Goal: Check status: Check status

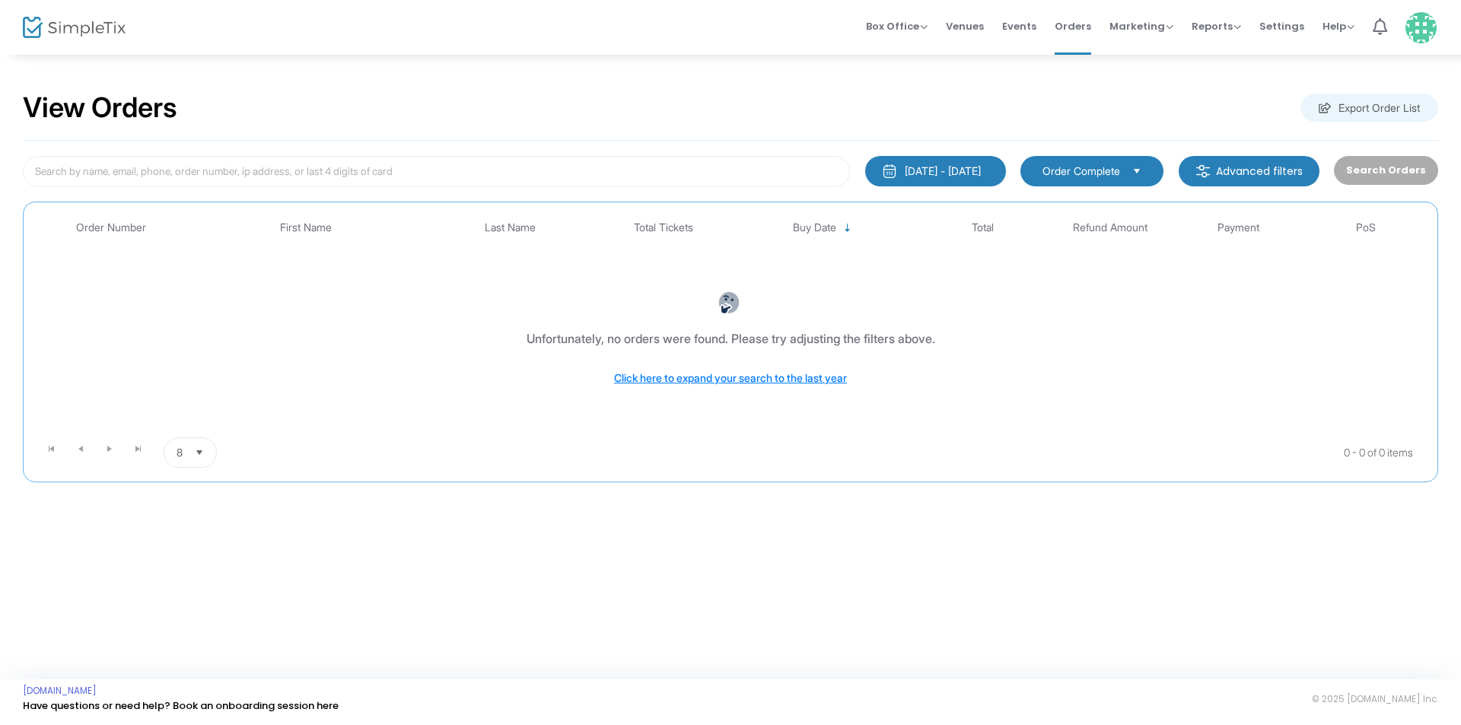
click at [953, 167] on div "[DATE] - [DATE]" at bounding box center [943, 171] width 76 height 15
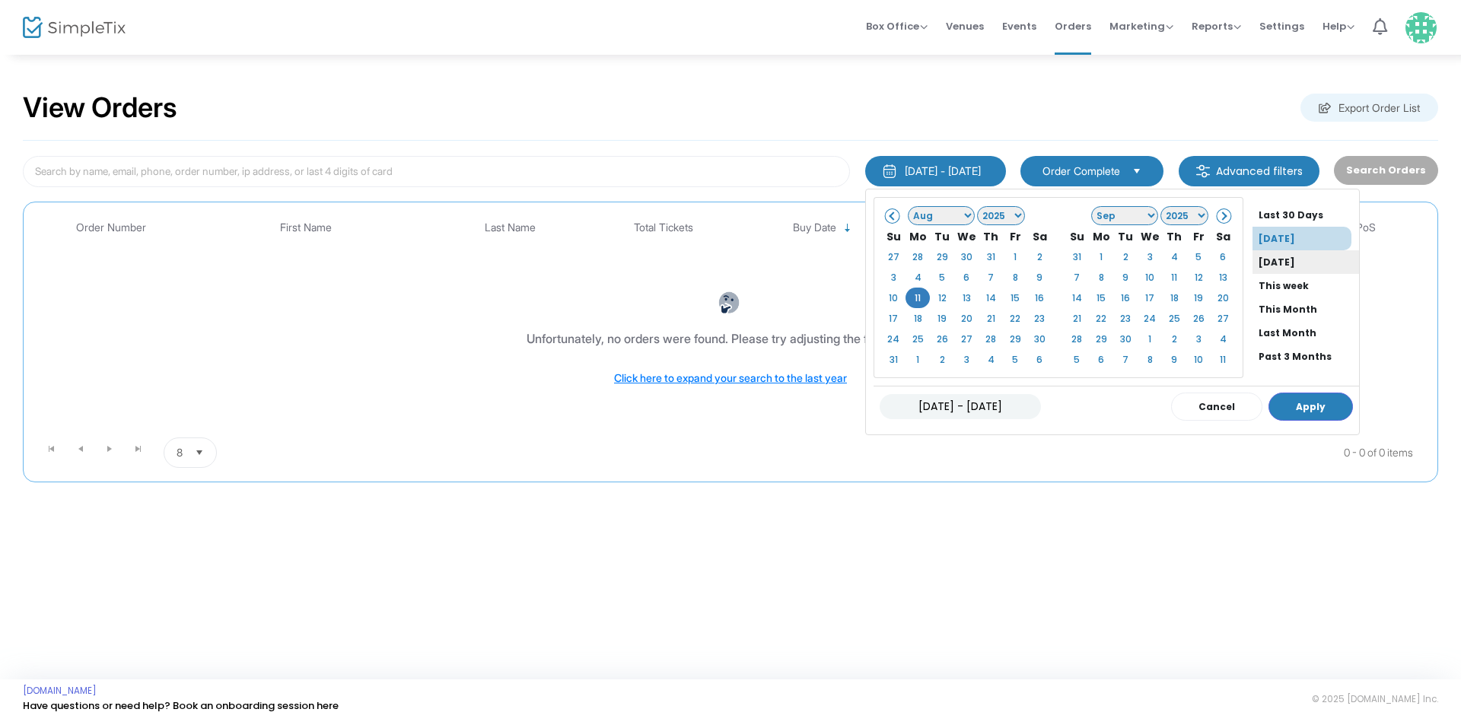
click at [1269, 267] on li "[DATE]" at bounding box center [1306, 262] width 107 height 24
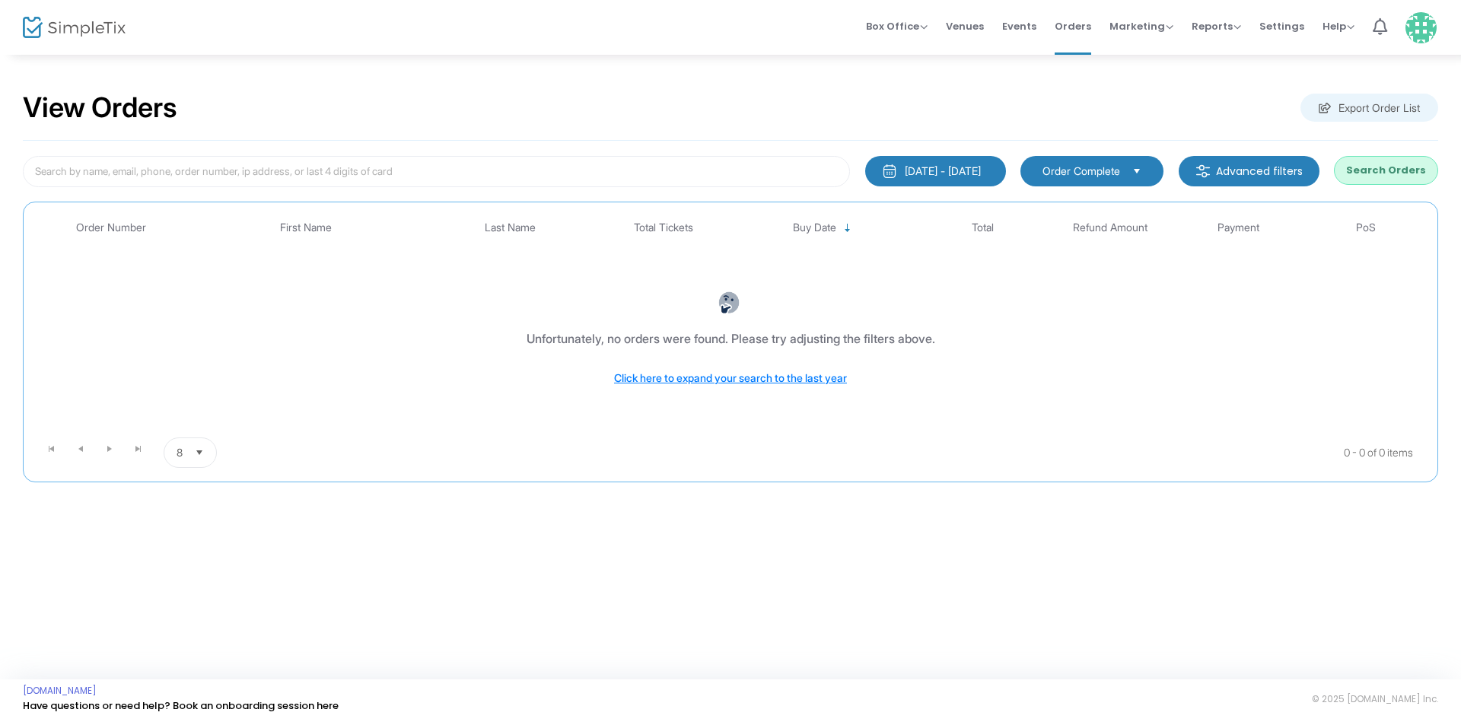
click at [1371, 170] on button "Search Orders" at bounding box center [1386, 170] width 104 height 29
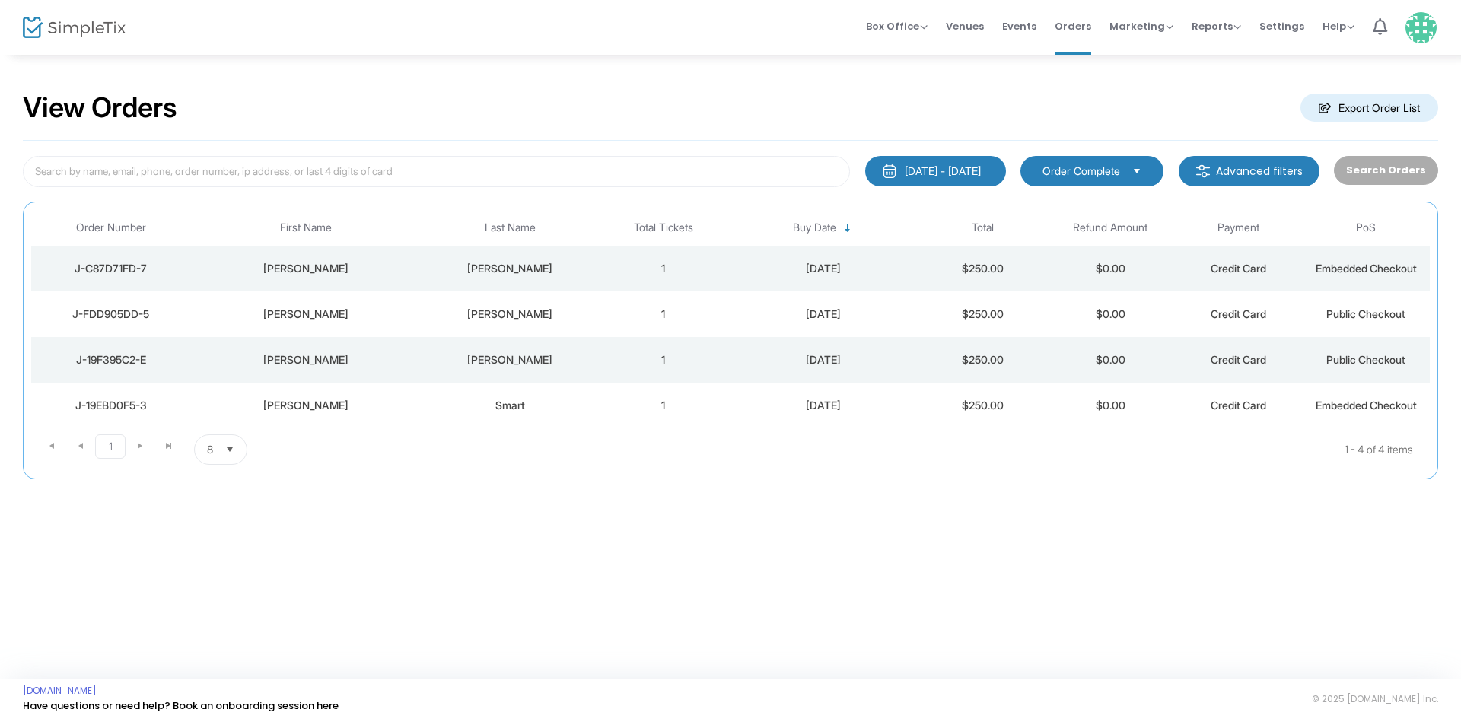
click at [441, 431] on kendo-pager "1 1 1 - 4 of 4 items 8 items per page" at bounding box center [730, 449] width 1399 height 43
click at [434, 419] on td "Smart" at bounding box center [510, 406] width 179 height 46
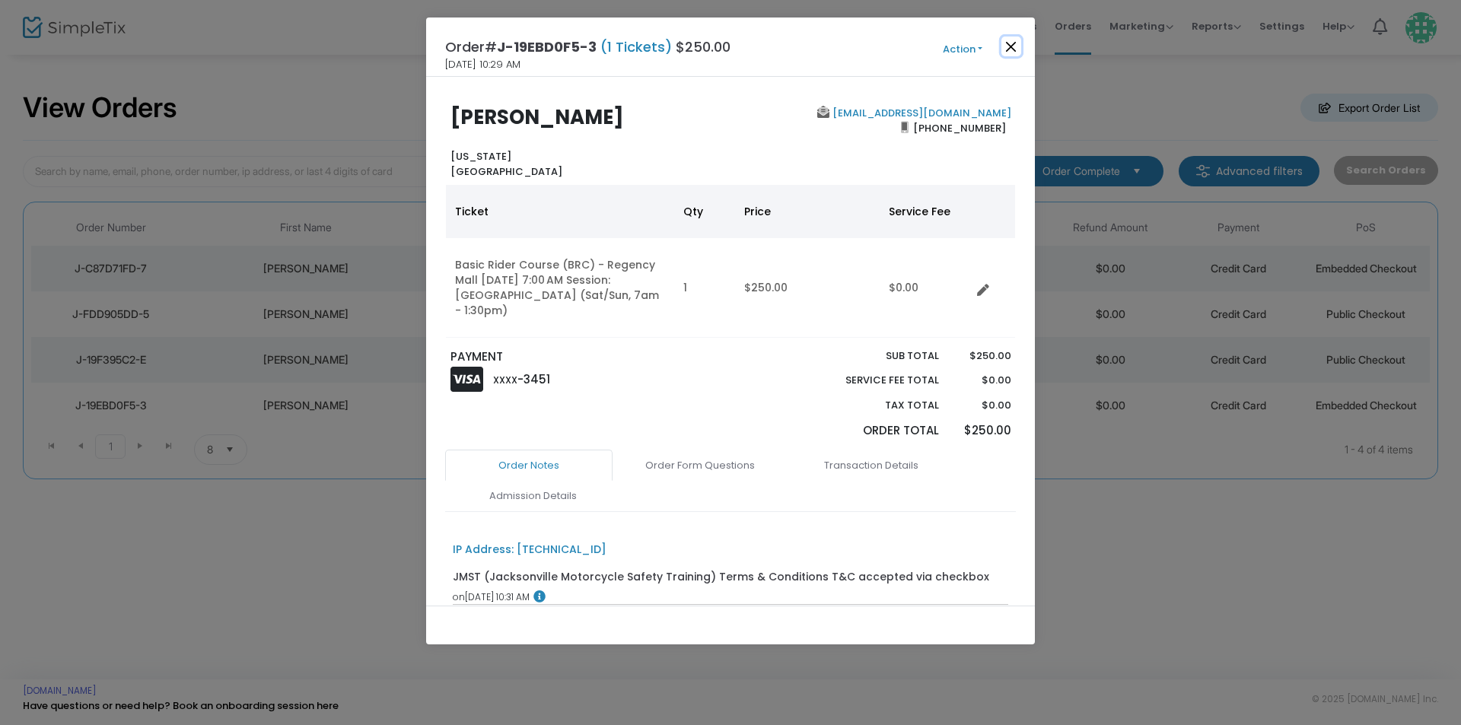
click at [1009, 52] on button "Close" at bounding box center [1011, 47] width 20 height 20
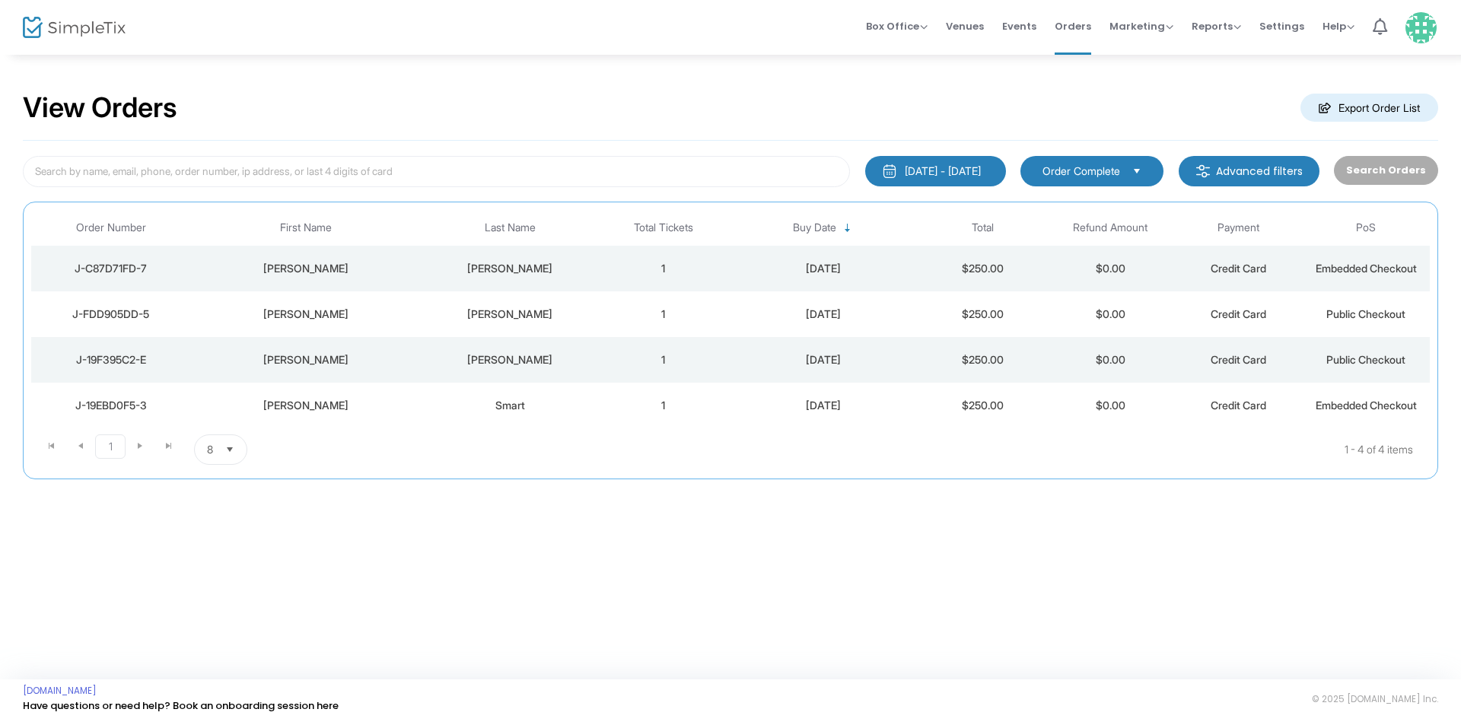
click at [432, 354] on div "[PERSON_NAME]" at bounding box center [510, 359] width 171 height 15
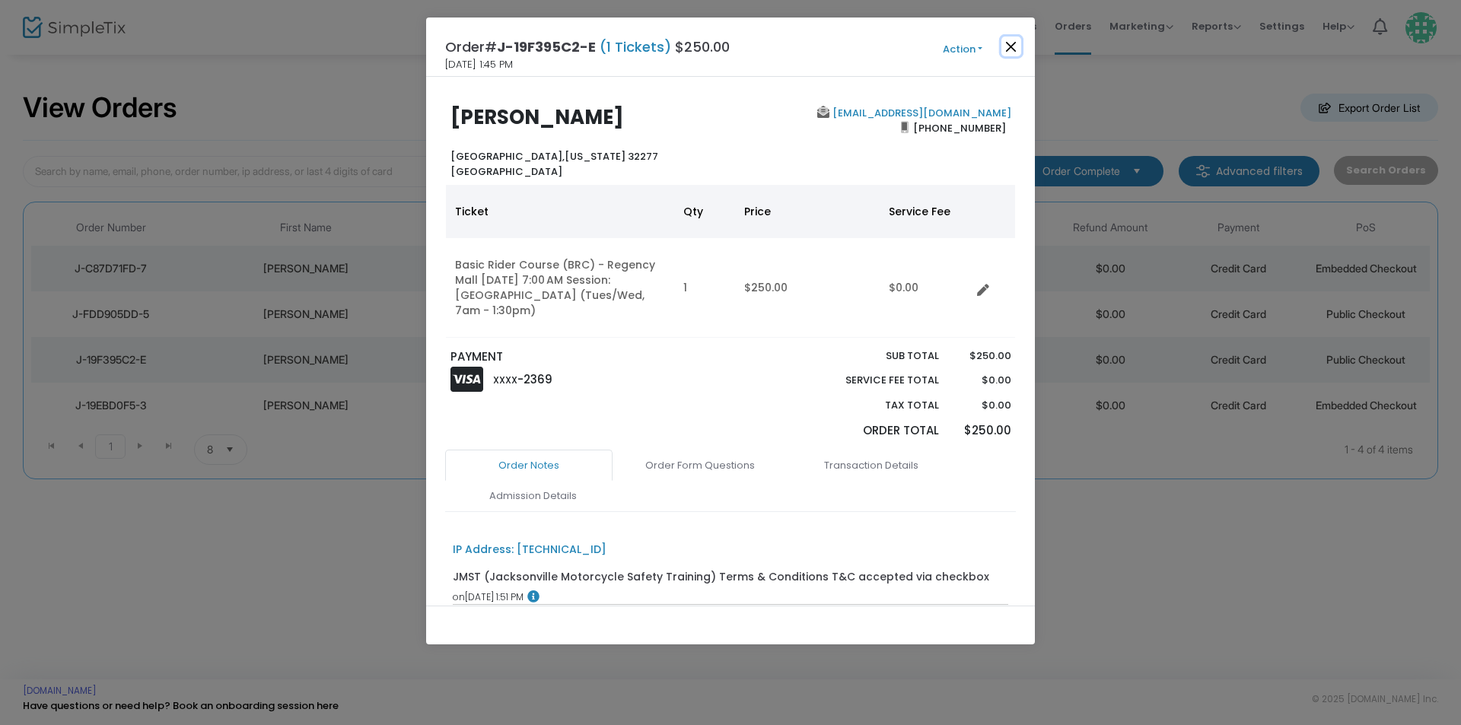
click at [1014, 54] on button "Close" at bounding box center [1011, 47] width 20 height 20
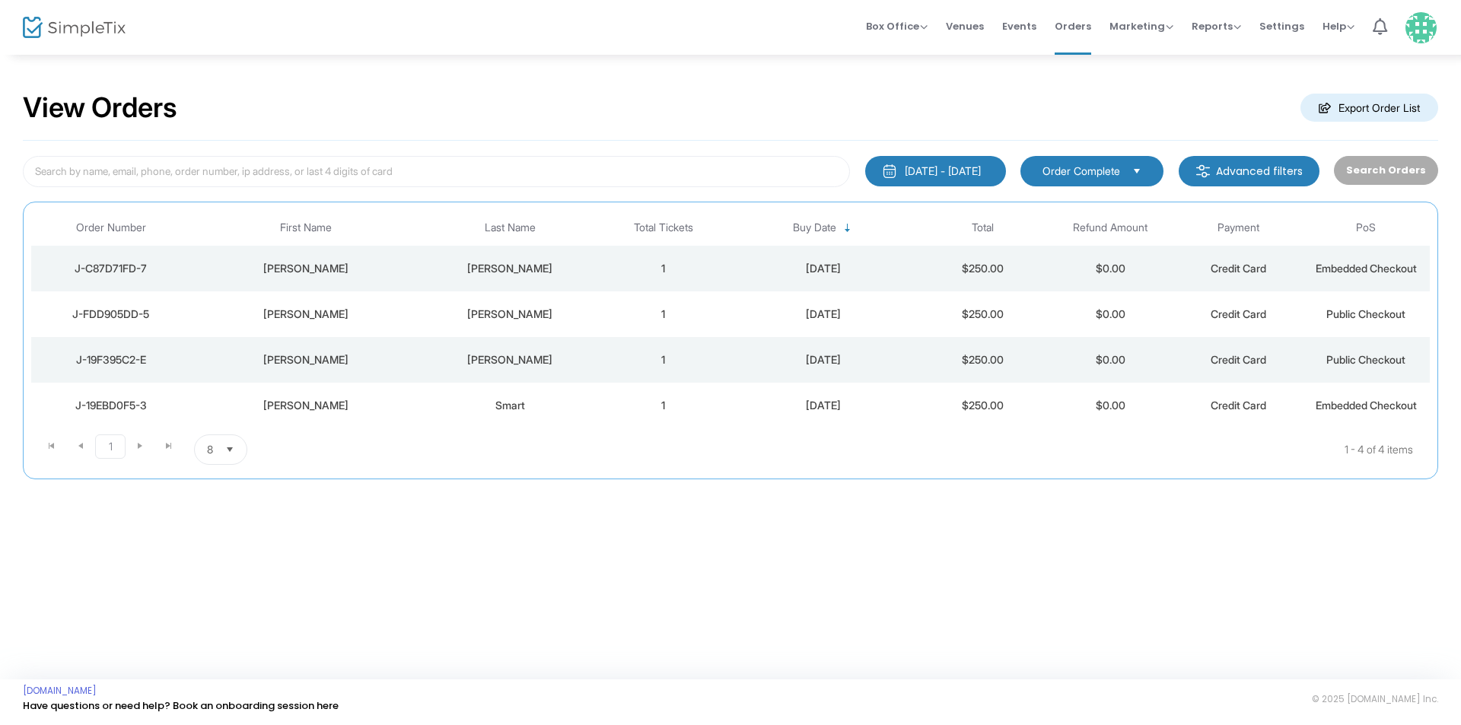
click at [466, 323] on td "[PERSON_NAME]" at bounding box center [510, 314] width 179 height 46
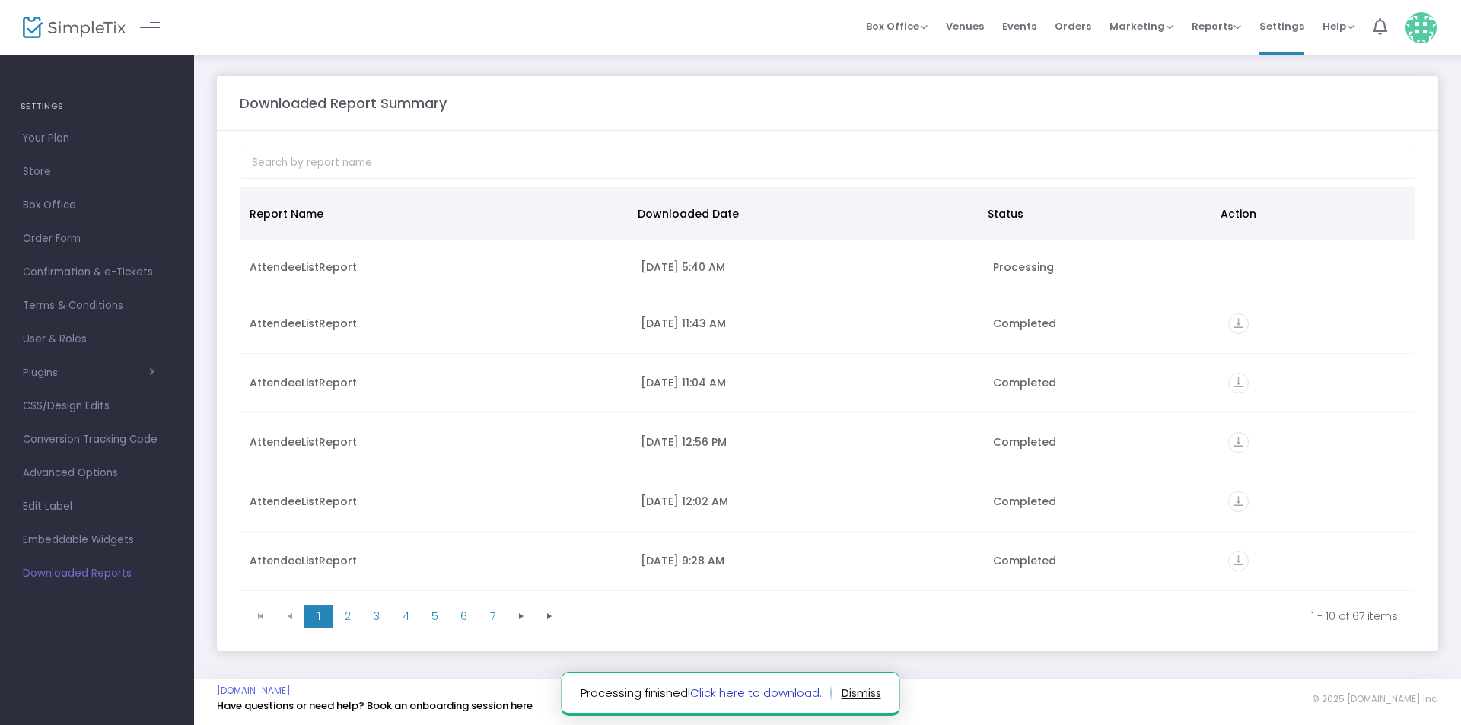
click at [749, 696] on link "Click here to download." at bounding box center [756, 693] width 132 height 16
